Goal: Communication & Community: Answer question/provide support

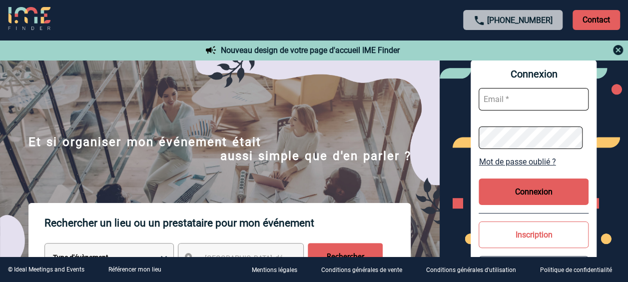
type input "Anne-Catherine.DELECROIX@3ds.com"
click at [558, 187] on button "Connexion" at bounding box center [533, 191] width 110 height 26
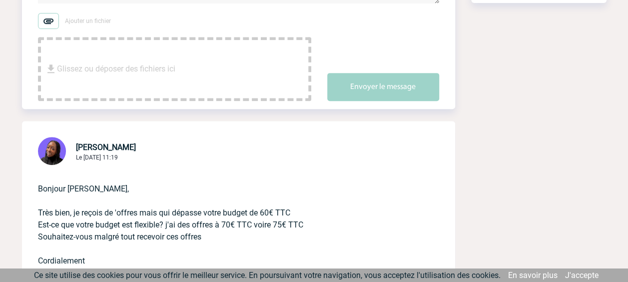
scroll to position [200, 0]
click at [149, 64] on span "Glissez ou déposer des fichiers ici" at bounding box center [116, 69] width 118 height 50
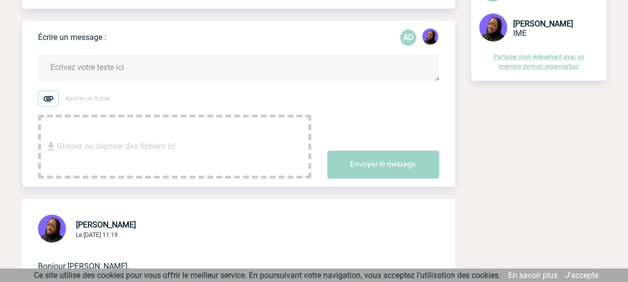
scroll to position [0, 0]
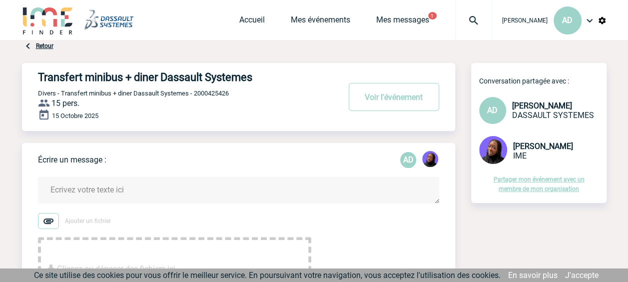
click at [98, 188] on textarea at bounding box center [238, 190] width 401 height 26
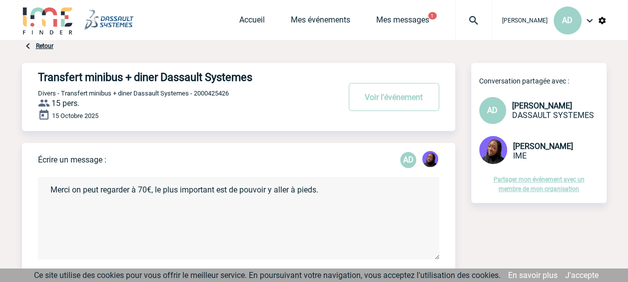
click at [153, 191] on textarea "Merci on peut regarder à 70€, le plus important est de pouvoir y aller à pieds." at bounding box center [238, 218] width 401 height 82
click at [153, 192] on textarea "Merci on peut regarder à 70€, le plus important est de pouvoir y aller à pieds." at bounding box center [238, 218] width 401 height 82
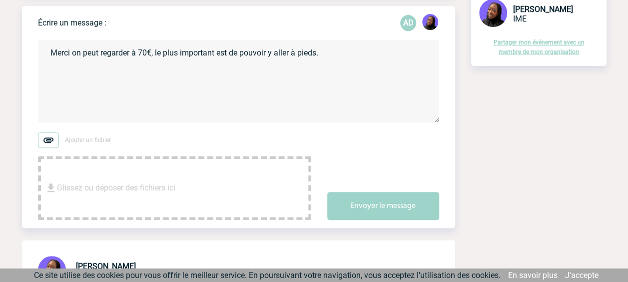
scroll to position [150, 0]
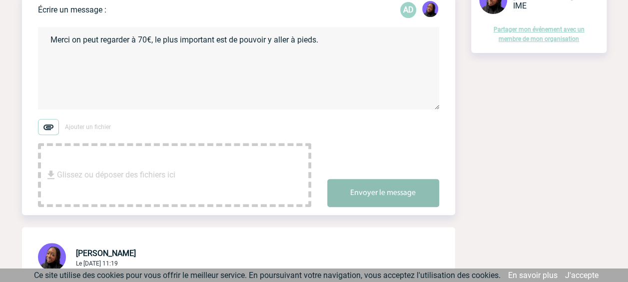
type textarea "Merci on peut regarder à 70€, le plus important est de pouvoir y aller à pieds."
click at [396, 194] on button "Envoyer le message" at bounding box center [383, 193] width 112 height 28
